Goal: Check status: Check status

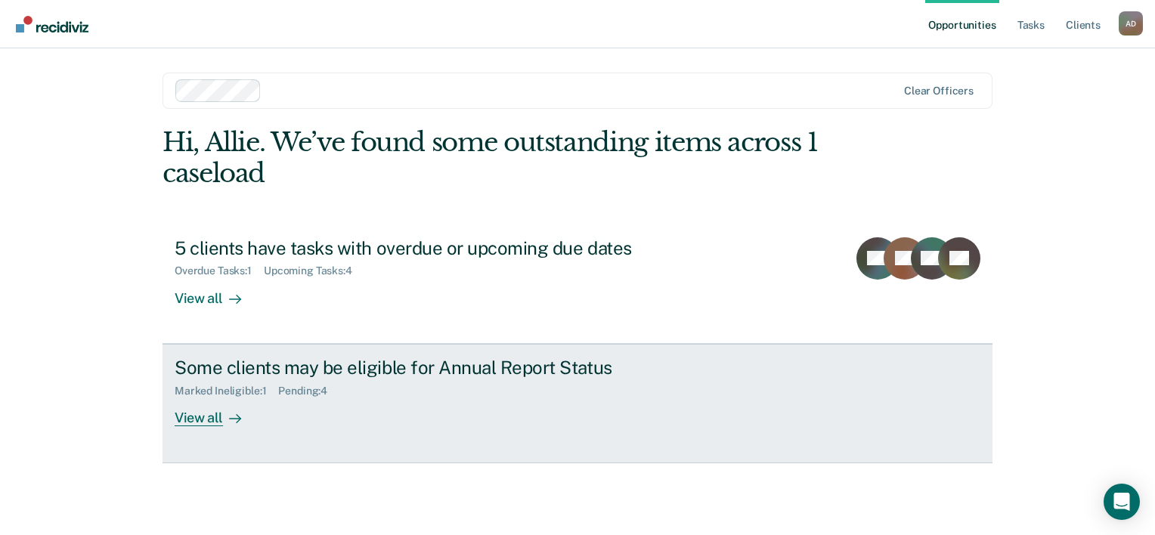
click at [360, 414] on div "Some clients may be eligible for Annual Report Status Marked Ineligible : 1 Pen…" at bounding box center [458, 392] width 567 height 70
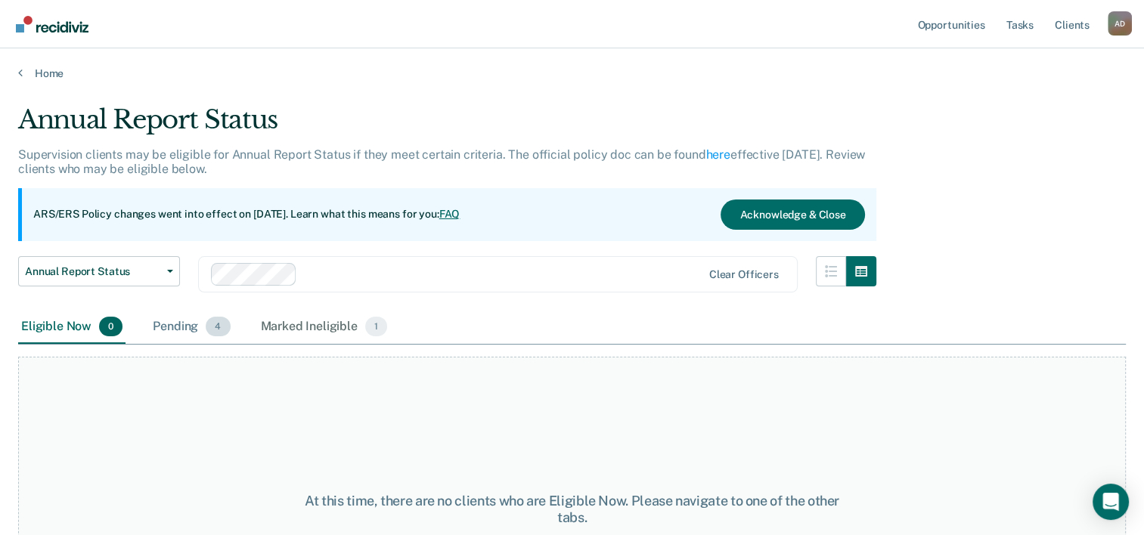
click at [174, 319] on div "Pending 4" at bounding box center [191, 327] width 83 height 33
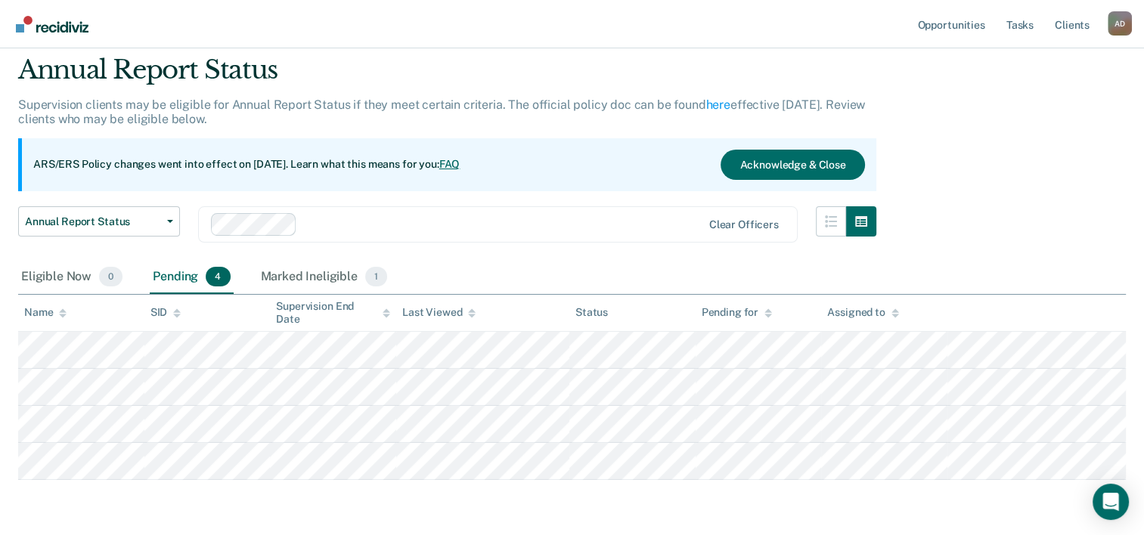
scroll to position [102, 0]
